Goal: Task Accomplishment & Management: Complete application form

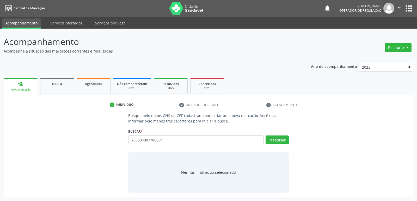
type input "700604907788664"
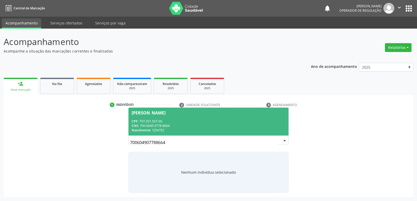
click at [243, 118] on span "[PERSON_NAME] CPF: 797.351.507-00 CNS: 700 6049 0778 8664 Nascimento: [DATE]" at bounding box center [208, 122] width 160 height 28
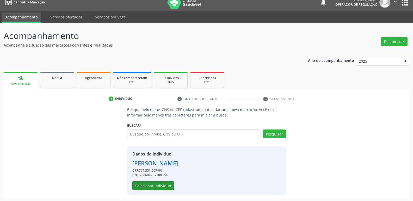
scroll to position [8, 0]
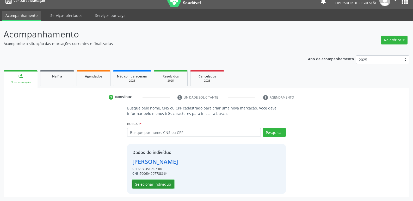
click at [150, 186] on button "Selecionar indivíduo" at bounding box center [153, 184] width 42 height 9
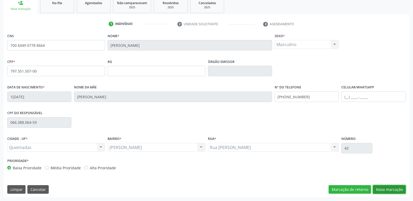
click at [393, 186] on button "Nova marcação" at bounding box center [389, 190] width 33 height 9
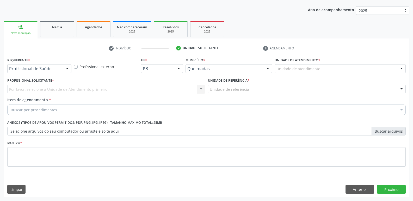
click at [64, 70] on div at bounding box center [67, 69] width 8 height 9
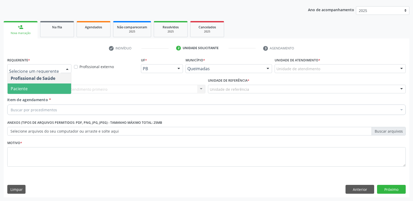
drag, startPoint x: 53, startPoint y: 89, endPoint x: 64, endPoint y: 86, distance: 11.1
click at [54, 88] on span "Paciente" at bounding box center [40, 89] width 64 height 10
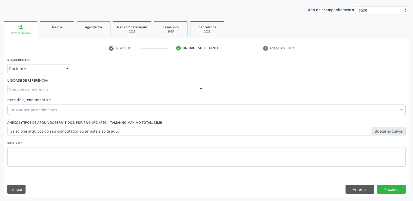
click at [69, 88] on div "Unidade de referência" at bounding box center [106, 89] width 198 height 9
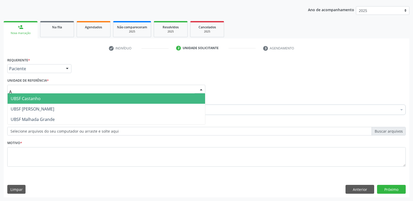
type input "AN"
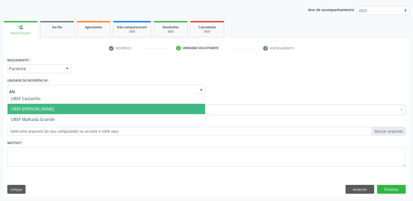
click at [51, 109] on span "UBSF [PERSON_NAME]" at bounding box center [107, 109] width 198 height 10
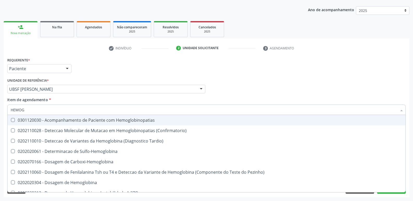
type input "HEMOGR"
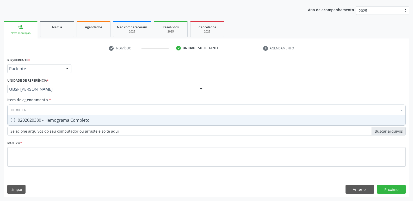
click at [58, 124] on span "0202020380 - Hemograma Completo" at bounding box center [207, 120] width 398 height 10
checkbox Completo "true"
type input "HEMOG"
checkbox Completo "false"
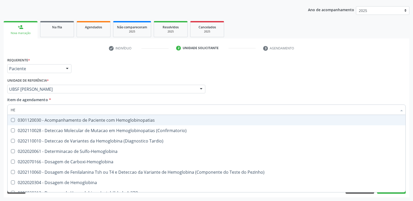
type input "H"
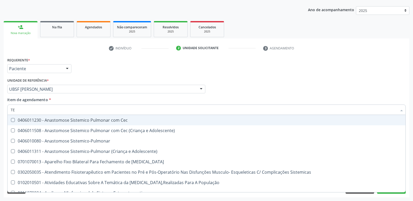
type input "TEM"
checkbox Único "false"
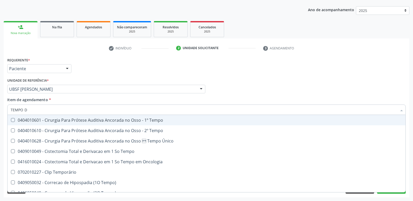
type input "TEMPO DE"
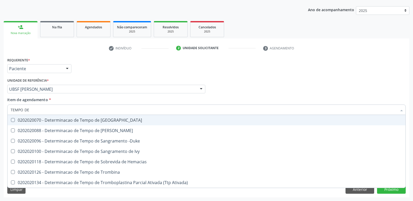
click at [119, 120] on div "0202020070 - Determinacao de Tempo de [GEOGRAPHIC_DATA]" at bounding box center [207, 120] width 392 height 4
checkbox Coagulacao "true"
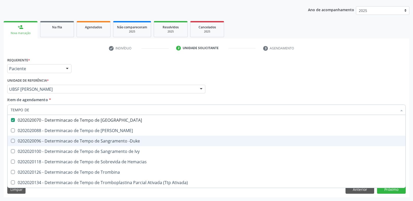
drag, startPoint x: 122, startPoint y: 143, endPoint x: 204, endPoint y: 55, distance: 120.6
click at [119, 137] on span "0202020096 - Determinacao de Tempo de Sangramento -Duke" at bounding box center [207, 141] width 398 height 10
checkbox -Duke "true"
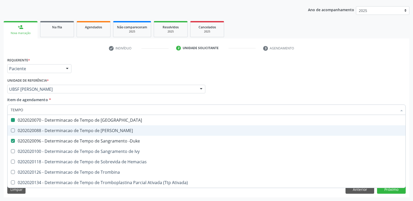
type input "TEMPO"
checkbox Coagulacao "false"
checkbox -Duke "false"
type input "T"
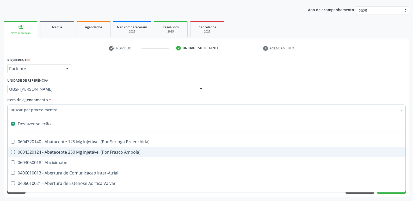
type input "G"
checkbox Estereotaxica "true"
checkbox Pre-Escalenica "true"
checkbox Persistente "true"
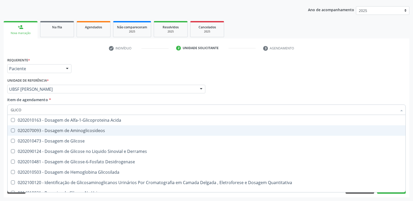
type input "GLICOS"
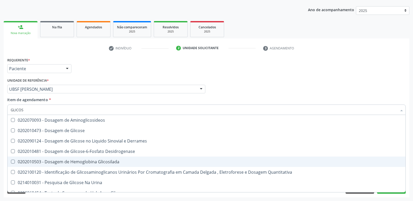
drag, startPoint x: 84, startPoint y: 160, endPoint x: 92, endPoint y: 145, distance: 17.3
click at [84, 160] on div "0202010503 - Dosagem de Hemoglobina Glicosilada" at bounding box center [207, 162] width 392 height 4
checkbox Glicosilada "true"
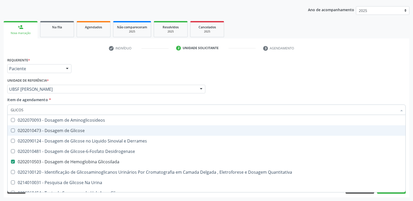
click at [96, 128] on span "0202010473 - Dosagem de Glicose" at bounding box center [207, 131] width 398 height 10
checkbox Glicose "true"
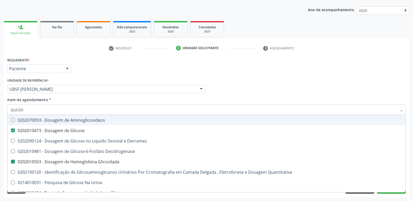
type input "GLICO"
checkbox Glicose "false"
checkbox Derrames "true"
checkbox Glicosilada "false"
checkbox Quantitativa "true"
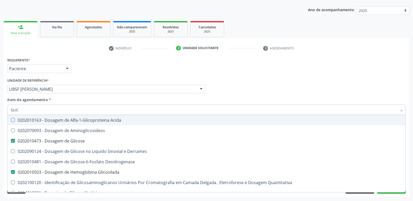
type input "GLI"
checkbox Glicose "false"
checkbox Glicosilada "false"
type input "G"
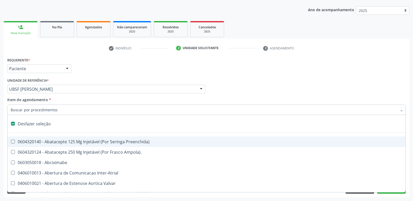
type input "H"
checkbox A "true"
checkbox Convencional\) "true"
type input "HE"
checkbox Alternativa "true"
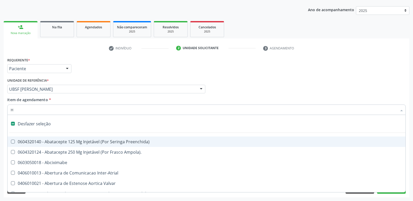
checkbox A "true"
checkbox A "false"
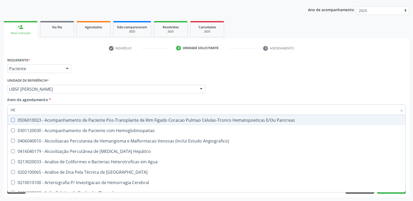
type input "HEM"
checkbox Radiosotopos\) "true"
checkbox Glicosilada "false"
checkbox Transplante "true"
checkbox Completo "false"
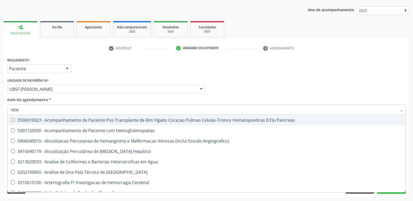
type input "HEMO"
checkbox Transplante "true"
checkbox Radiosotopos\) "false"
checkbox Carboxi-Hemoglobina "true"
checkbox Transplante "false"
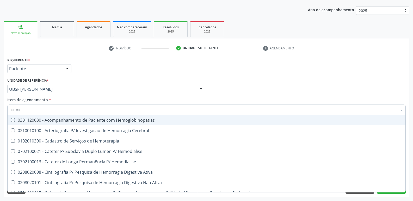
type input "HEMOG"
checkbox \(Confirmatorio\) "true"
checkbox Carboxi-Hemoglobina "true"
type input "HEMOGR"
checkbox Hemoglobinopatias "true"
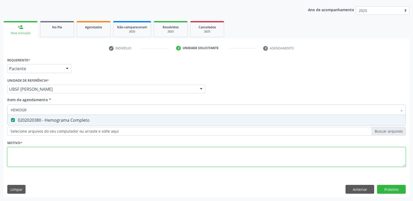
click at [75, 160] on div "Requerente * Paciente Profissional de Saúde Paciente Nenhum resultado encontrad…" at bounding box center [206, 115] width 398 height 118
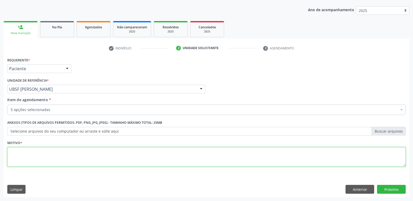
paste textarea "A"
type textarea "AVALIAÇÃO"
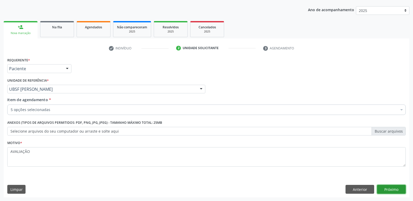
click at [391, 187] on button "Próximo" at bounding box center [391, 189] width 29 height 9
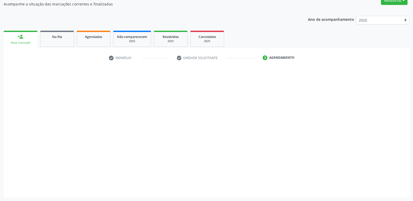
scroll to position [47, 0]
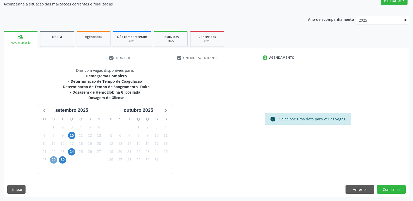
click at [52, 162] on span "29" at bounding box center [53, 160] width 7 height 7
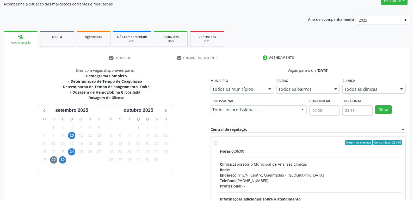
click at [338, 164] on div "Clínica: Laboratorio Municipal de Analises Clinicas" at bounding box center [311, 164] width 182 height 5
click at [218, 145] on input "Ordem de chegada Consumidos: 23 / 50 Horário: 06:00 Clínica: Laboratorio Munici…" at bounding box center [216, 142] width 4 height 5
radio input "true"
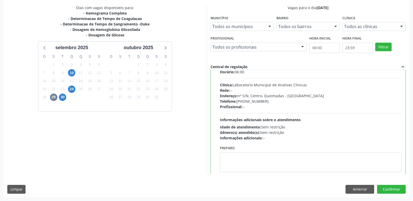
scroll to position [26, 0]
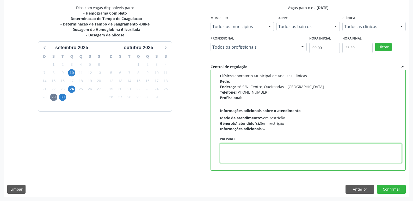
click at [235, 146] on textarea at bounding box center [311, 154] width 182 height 20
type textarea "IR EM [GEOGRAPHIC_DATA]"
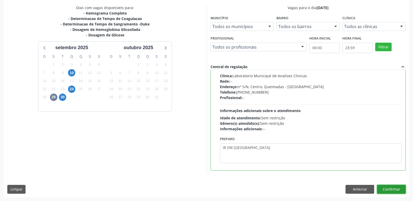
click at [396, 186] on button "Confirmar" at bounding box center [391, 189] width 29 height 9
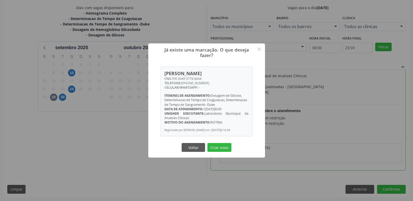
click at [207, 143] on button "Criar novo" at bounding box center [219, 147] width 24 height 9
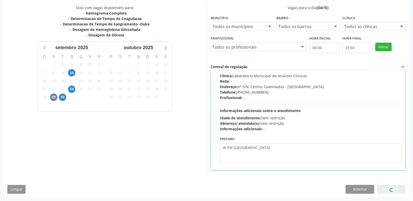
scroll to position [0, 0]
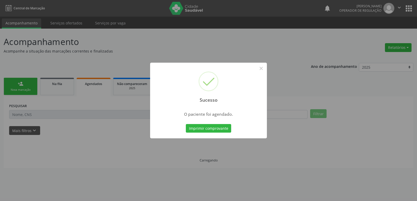
click at [186, 124] on button "Imprimir comprovante" at bounding box center [208, 128] width 45 height 9
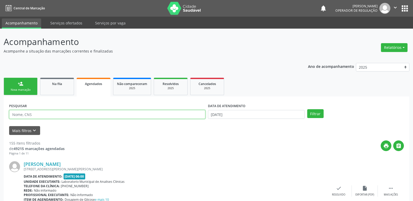
click at [63, 114] on input "text" at bounding box center [107, 114] width 196 height 9
type input "SEVERINO DO RAMO"
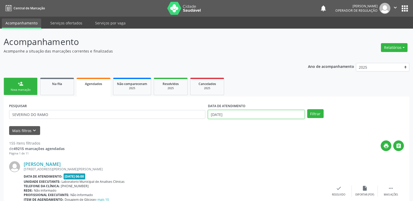
drag, startPoint x: 211, startPoint y: 117, endPoint x: 199, endPoint y: 121, distance: 12.9
click at [211, 116] on input "[DATE]" at bounding box center [256, 114] width 97 height 9
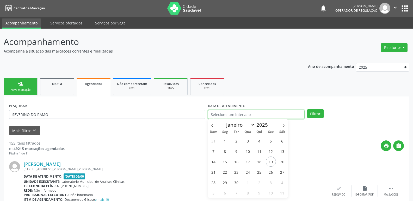
click at [307, 109] on button "Filtrar" at bounding box center [315, 113] width 16 height 9
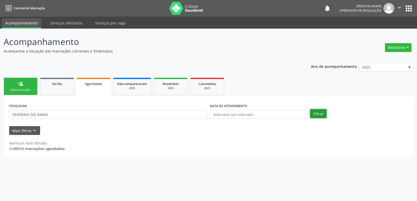
click at [323, 114] on button "Filtrar" at bounding box center [318, 113] width 16 height 9
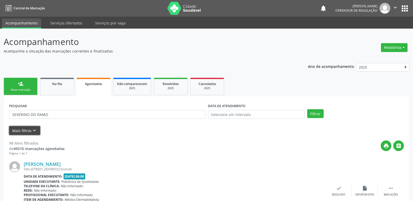
click at [24, 130] on button "Mais filtros keyboard_arrow_down" at bounding box center [24, 130] width 31 height 9
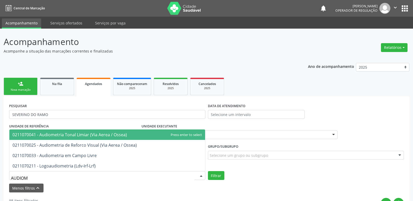
type input "AUDIOME"
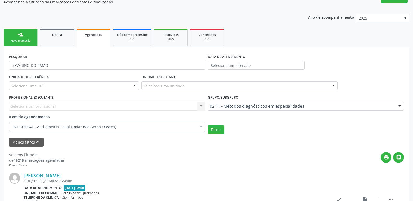
scroll to position [52, 0]
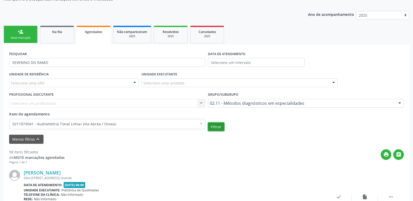
click at [220, 130] on button "Filtrar" at bounding box center [216, 127] width 16 height 9
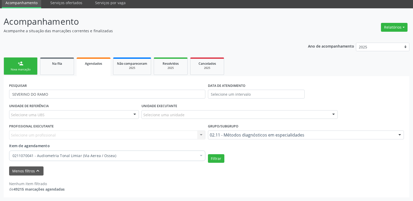
scroll to position [20, 0]
click at [220, 158] on button "Filtrar" at bounding box center [216, 159] width 16 height 9
click at [17, 65] on link "person_add Nova marcação" at bounding box center [21, 66] width 34 height 17
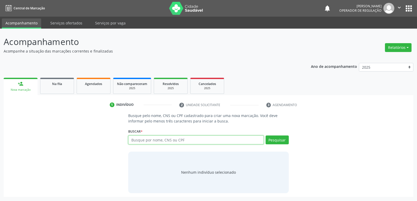
click at [152, 143] on input "text" at bounding box center [195, 140] width 135 height 9
type input "706403133433288"
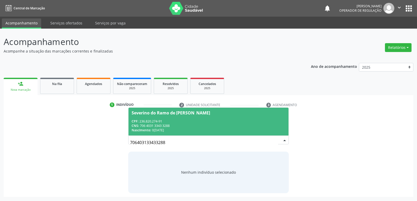
click at [231, 112] on div "Severino do Ramo de [PERSON_NAME]" at bounding box center [209, 113] width 154 height 4
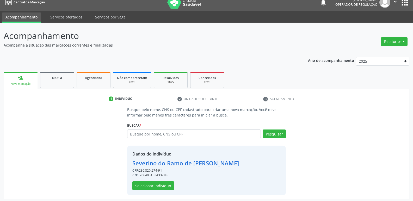
scroll to position [8, 0]
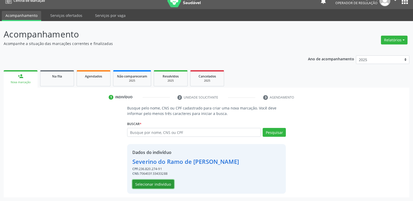
click at [162, 181] on button "Selecionar indivíduo" at bounding box center [153, 184] width 42 height 9
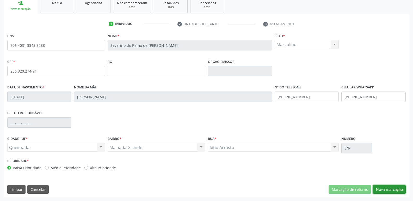
click at [395, 186] on button "Nova marcação" at bounding box center [389, 190] width 33 height 9
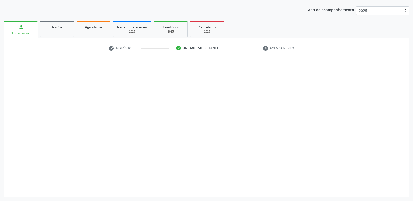
scroll to position [57, 0]
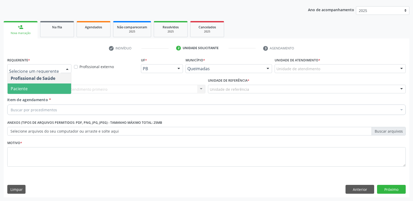
drag, startPoint x: 44, startPoint y: 88, endPoint x: 49, endPoint y: 85, distance: 6.1
click at [44, 87] on span "Paciente" at bounding box center [40, 89] width 64 height 10
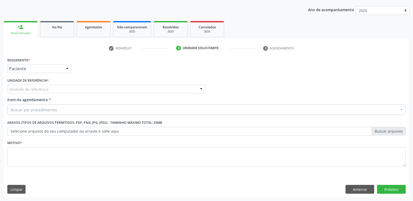
click at [63, 91] on div "Unidade de referência" at bounding box center [106, 89] width 198 height 9
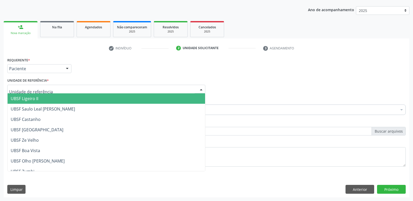
type input "M"
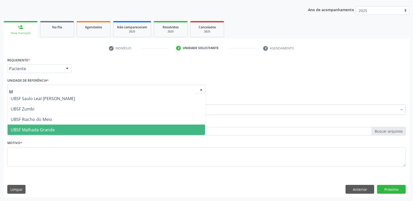
drag, startPoint x: 39, startPoint y: 130, endPoint x: 46, endPoint y: 119, distance: 12.2
click at [40, 127] on span "UBSF Malhada Grande" at bounding box center [33, 130] width 44 height 6
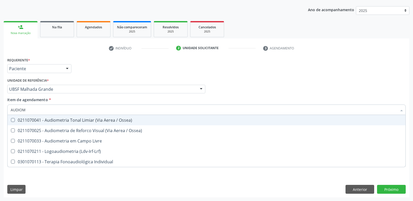
type input "AUDIOME"
click at [83, 122] on div "0211070041 - Audiometria Tonal Limiar (Via Aerea / Ossea)" at bounding box center [207, 120] width 392 height 4
checkbox Ossea\) "true"
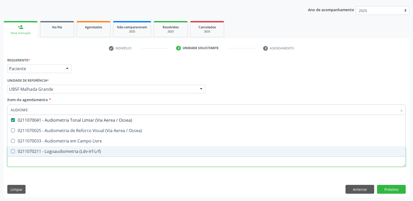
click at [67, 161] on div "Requerente * Paciente Profissional de Saúde Paciente Nenhum resultado encontrad…" at bounding box center [206, 115] width 398 height 118
type textarea "A"
checkbox Ossea\) "true"
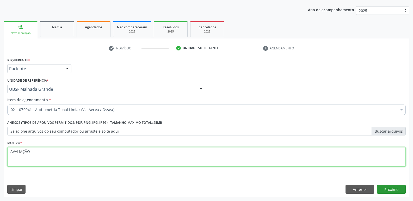
type textarea "AVALIAÇÃO"
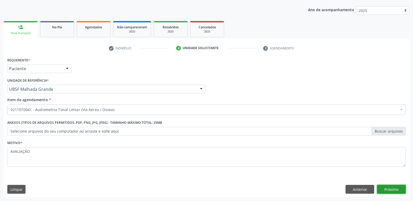
drag, startPoint x: 384, startPoint y: 188, endPoint x: 398, endPoint y: 146, distance: 43.7
click at [384, 185] on div "Requerente * Paciente Profissional de Saúde Paciente Nenhum resultado encontrad…" at bounding box center [207, 127] width 406 height 142
click at [383, 188] on button "Próximo" at bounding box center [391, 189] width 29 height 9
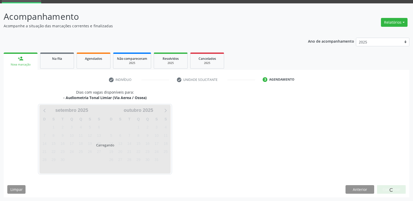
scroll to position [25, 0]
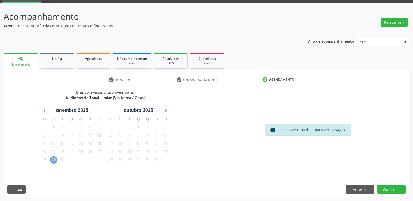
click at [54, 162] on span "29" at bounding box center [53, 160] width 7 height 7
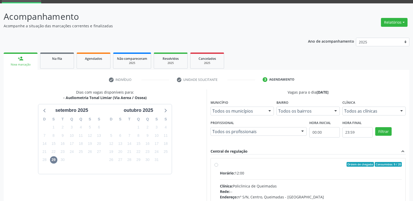
click at [316, 163] on div "Ordem de chegada Consumidos: 9 / 20" at bounding box center [311, 164] width 182 height 5
click at [218, 163] on input "Ordem de chegada Consumidos: 9 / 20 Horário: 12:00 Clínica: Policlinica de Quei…" at bounding box center [216, 164] width 4 height 5
radio input "true"
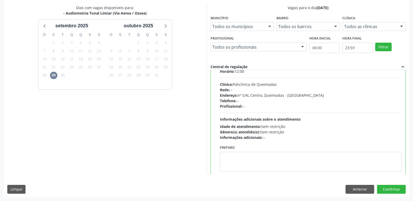
scroll to position [26, 0]
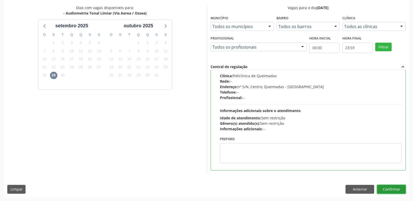
click at [397, 191] on button "Confirmar" at bounding box center [391, 189] width 29 height 9
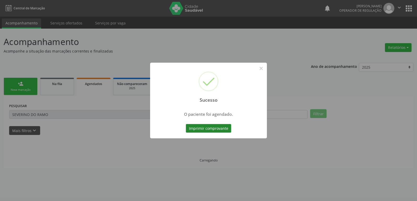
click at [229, 130] on div "Sucesso × O paciente foi agendado. Imprimir comprovante Cancel" at bounding box center [208, 101] width 117 height 76
click at [229, 130] on button "Imprimir comprovante" at bounding box center [208, 128] width 45 height 9
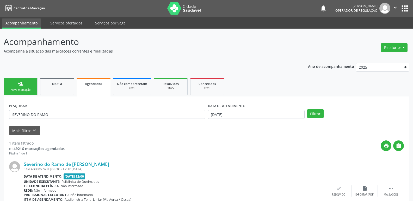
click at [99, 88] on link "Agendados" at bounding box center [94, 87] width 34 height 19
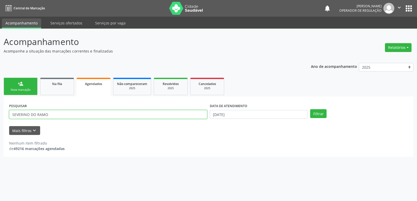
drag, startPoint x: 71, startPoint y: 116, endPoint x: 0, endPoint y: 109, distance: 71.7
click at [0, 109] on div "Acompanhamento Acompanhe a situação das marcações correntes e finalizadas Relat…" at bounding box center [208, 115] width 417 height 173
type input "[PERSON_NAME]"
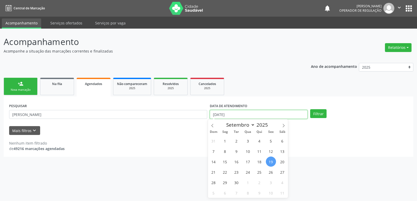
drag, startPoint x: 280, startPoint y: 111, endPoint x: 276, endPoint y: 109, distance: 4.1
click at [279, 111] on input "[DATE]" at bounding box center [259, 114] width 98 height 9
click at [310, 109] on button "Filtrar" at bounding box center [318, 113] width 16 height 9
click at [318, 116] on button "Filtrar" at bounding box center [318, 113] width 16 height 9
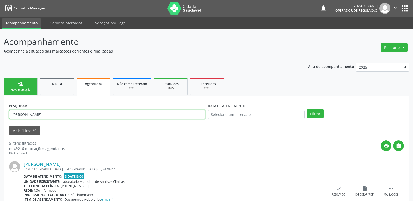
click at [67, 117] on input "[PERSON_NAME]" at bounding box center [107, 114] width 196 height 9
click at [168, 84] on span "Resolvidos" at bounding box center [171, 84] width 16 height 4
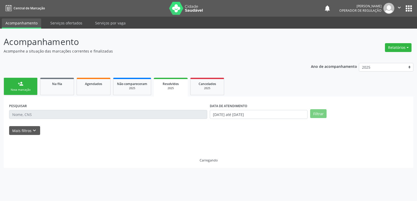
click at [48, 110] on div "PESQUISAR" at bounding box center [108, 112] width 201 height 20
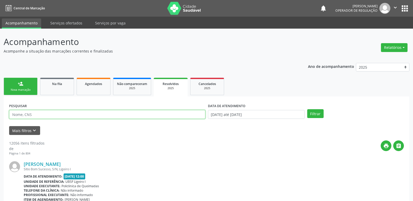
click at [46, 114] on input "text" at bounding box center [107, 114] width 196 height 9
type input "[PERSON_NAME]"
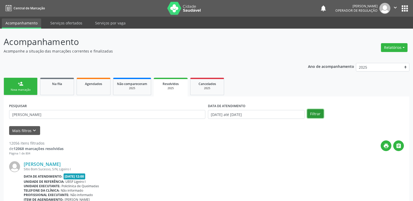
click at [317, 111] on button "Filtrar" at bounding box center [315, 113] width 16 height 9
click at [256, 163] on div "[PERSON_NAME]" at bounding box center [214, 165] width 380 height 6
click at [56, 85] on span "Na fila" at bounding box center [57, 84] width 10 height 4
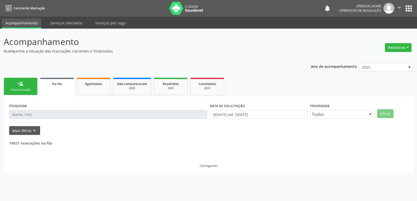
click at [45, 115] on input "text" at bounding box center [108, 114] width 198 height 9
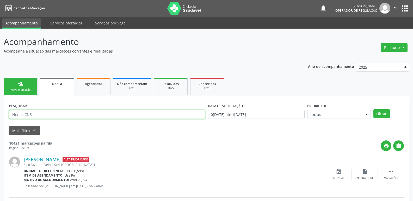
click at [45, 115] on input "text" at bounding box center [107, 114] width 196 height 9
click at [398, 7] on button "" at bounding box center [395, 8] width 10 height 11
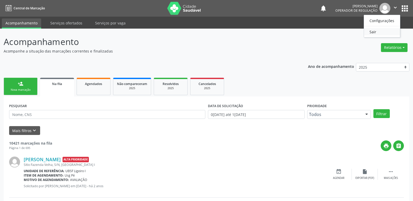
click at [366, 35] on link "Sair" at bounding box center [382, 31] width 36 height 7
